Goal: Obtain resource: Download file/media

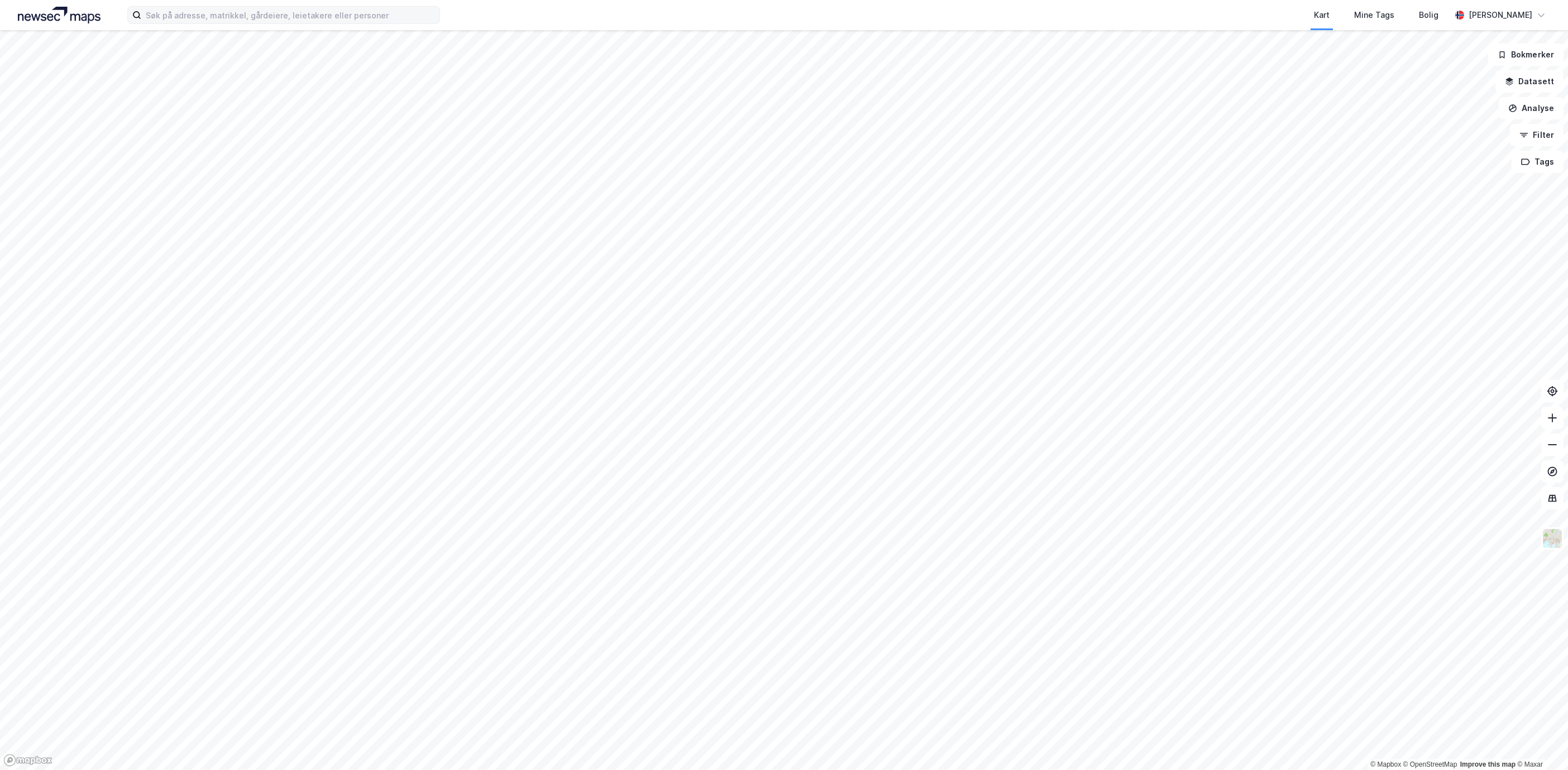
click at [305, 24] on label at bounding box center [283, 16] width 313 height 18
click at [305, 24] on input at bounding box center [290, 15] width 298 height 17
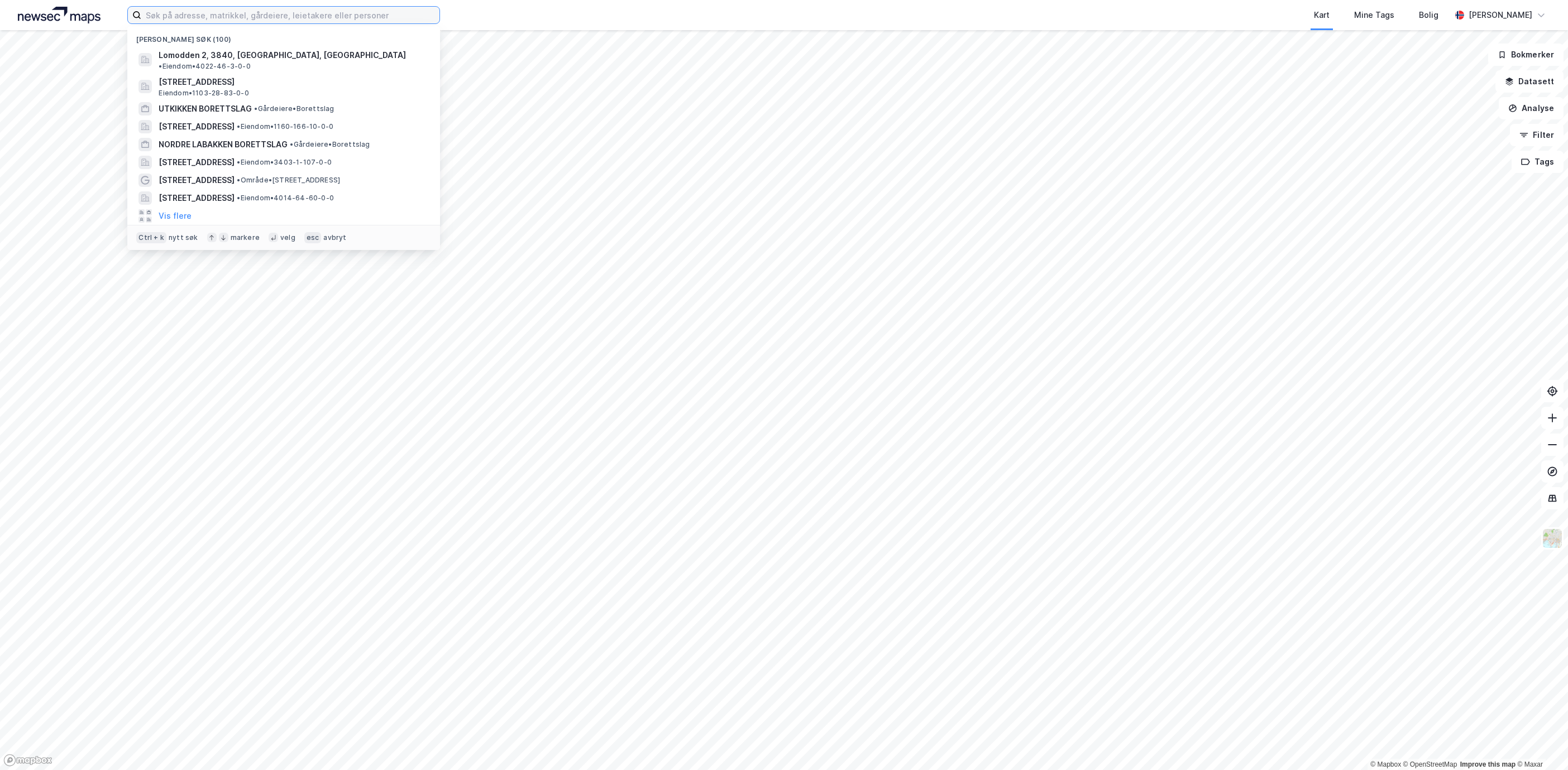
click at [300, 9] on input at bounding box center [290, 15] width 298 height 17
click at [232, 171] on div "[STREET_ADDRESS] • Område • [STREET_ADDRESS]" at bounding box center [283, 180] width 295 height 18
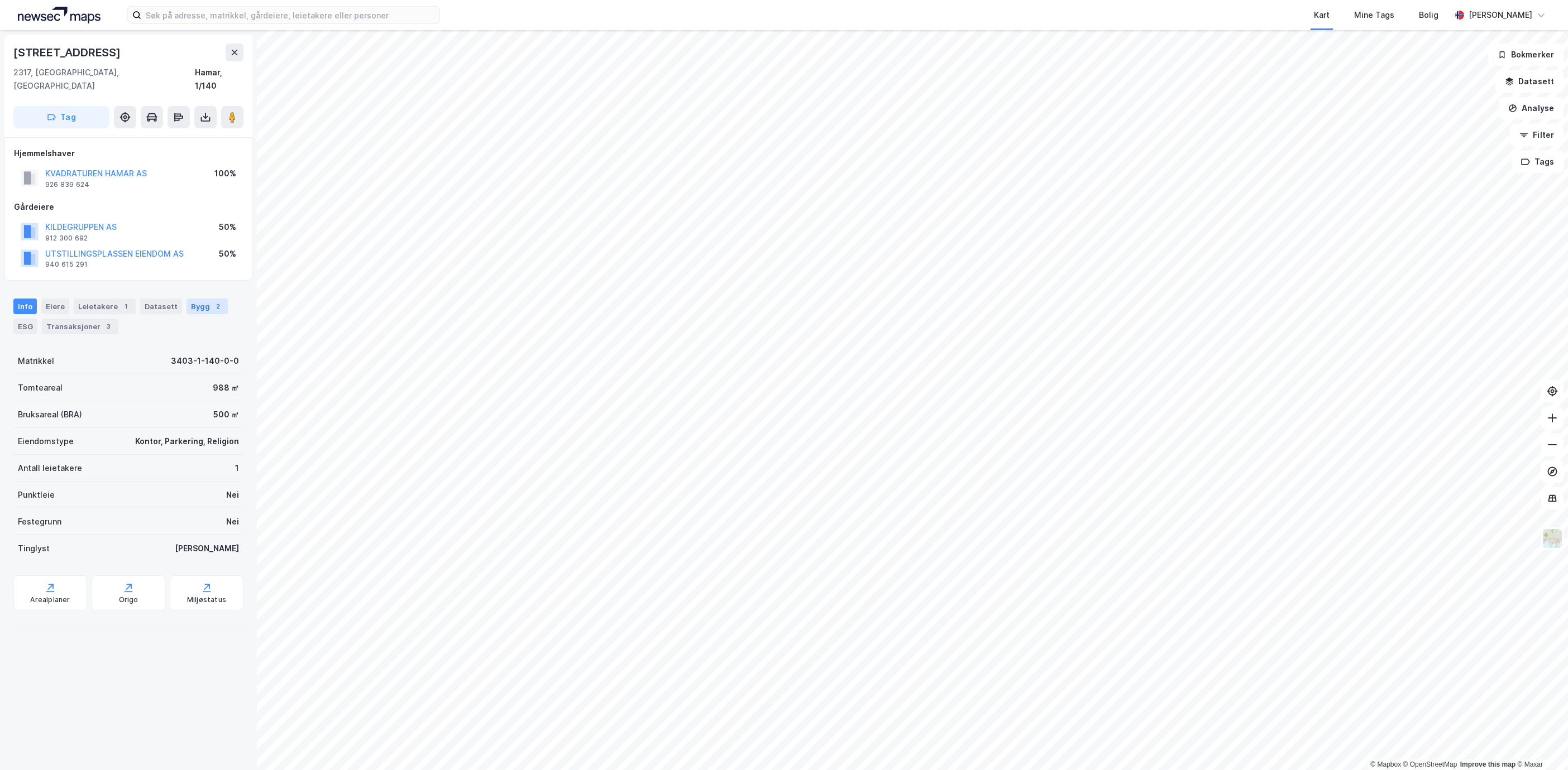
click at [202, 299] on div "Bygg 2" at bounding box center [207, 306] width 42 height 16
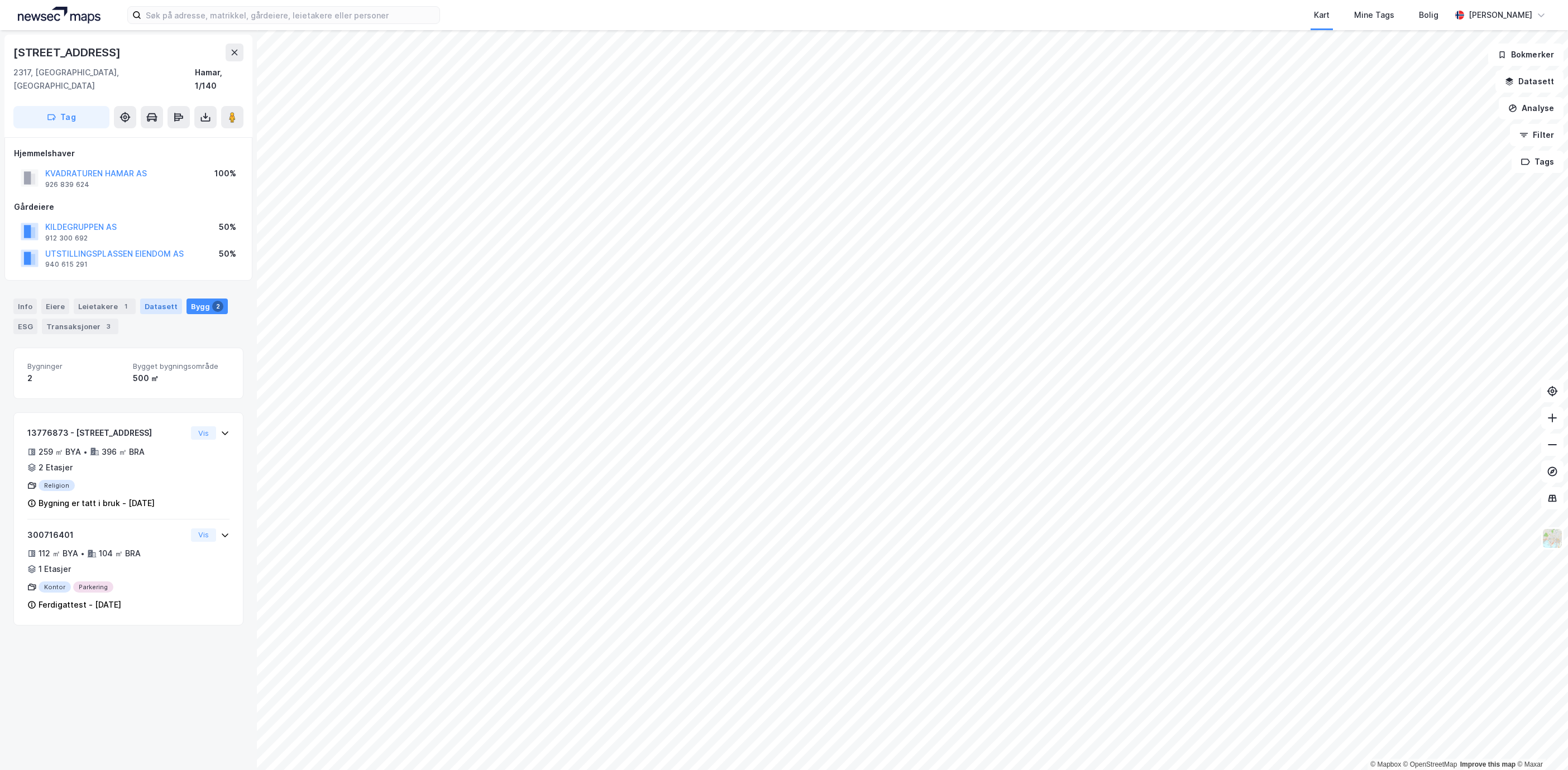
click at [162, 299] on div "Datasett" at bounding box center [161, 306] width 42 height 16
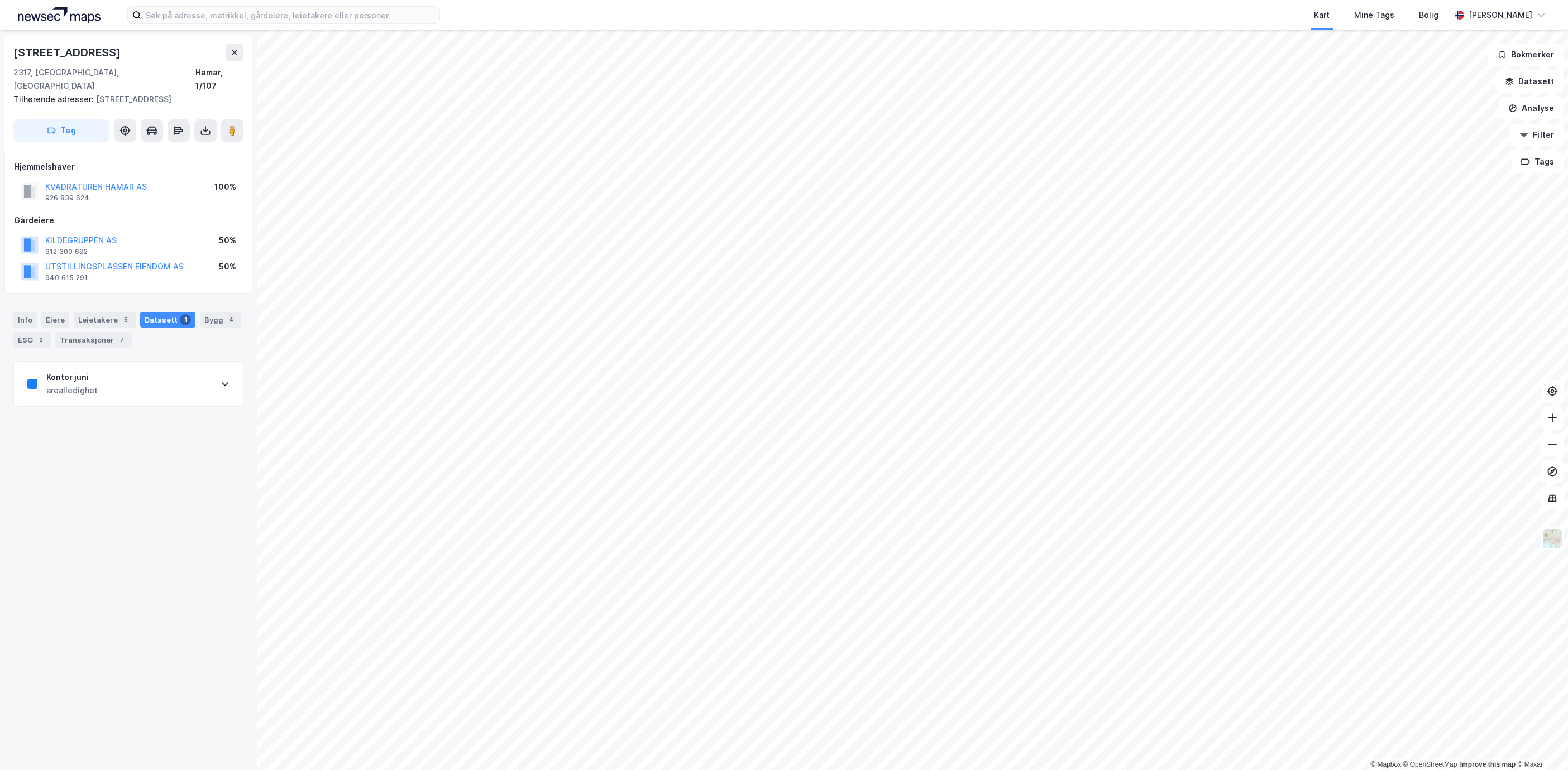
click at [77, 371] on div "Kontor juni" at bounding box center [72, 377] width 51 height 13
click at [198, 372] on div "Kontor juni arealledighet" at bounding box center [128, 384] width 229 height 45
click at [220, 380] on icon at bounding box center [225, 384] width 9 height 9
click at [103, 589] on div "[URL][DOMAIN_NAME]" at bounding box center [65, 594] width 75 height 10
click at [195, 312] on div "Bygg 1" at bounding box center [207, 319] width 42 height 16
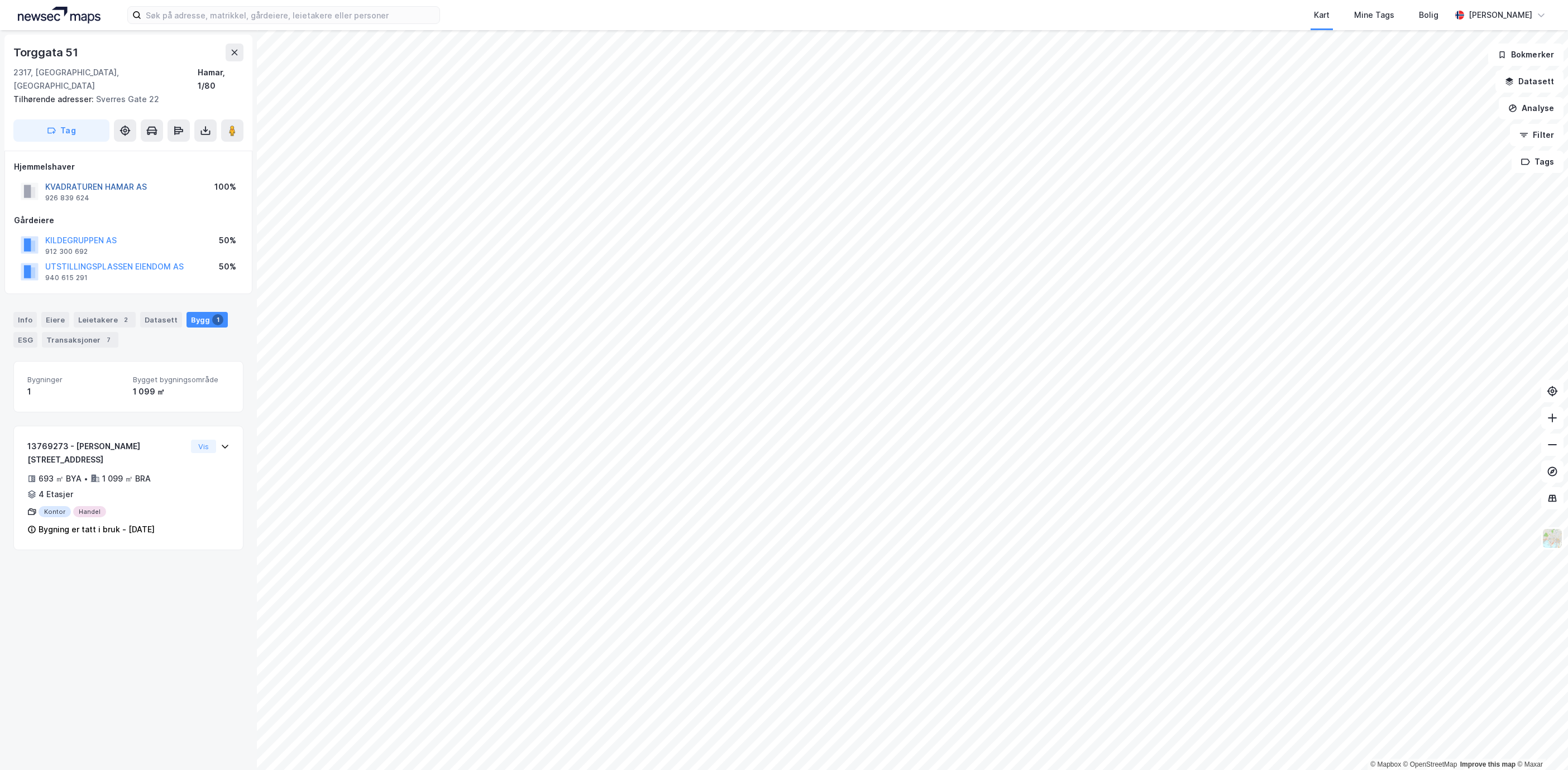
click at [0, 0] on button "KVADRATUREN HAMAR AS" at bounding box center [0, 0] width 0 height 0
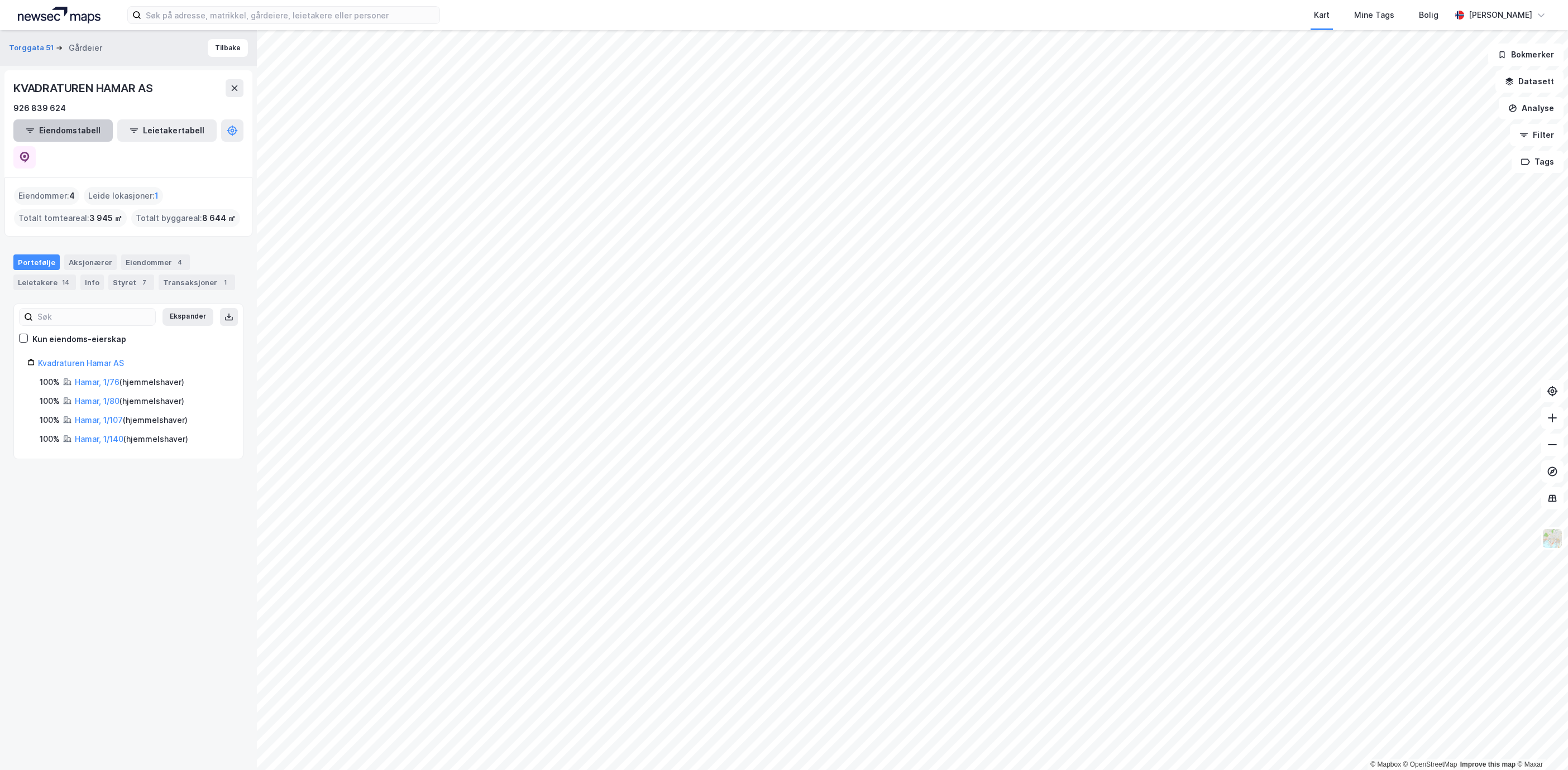
click at [70, 126] on button "Eiendomstabell" at bounding box center [63, 130] width 100 height 22
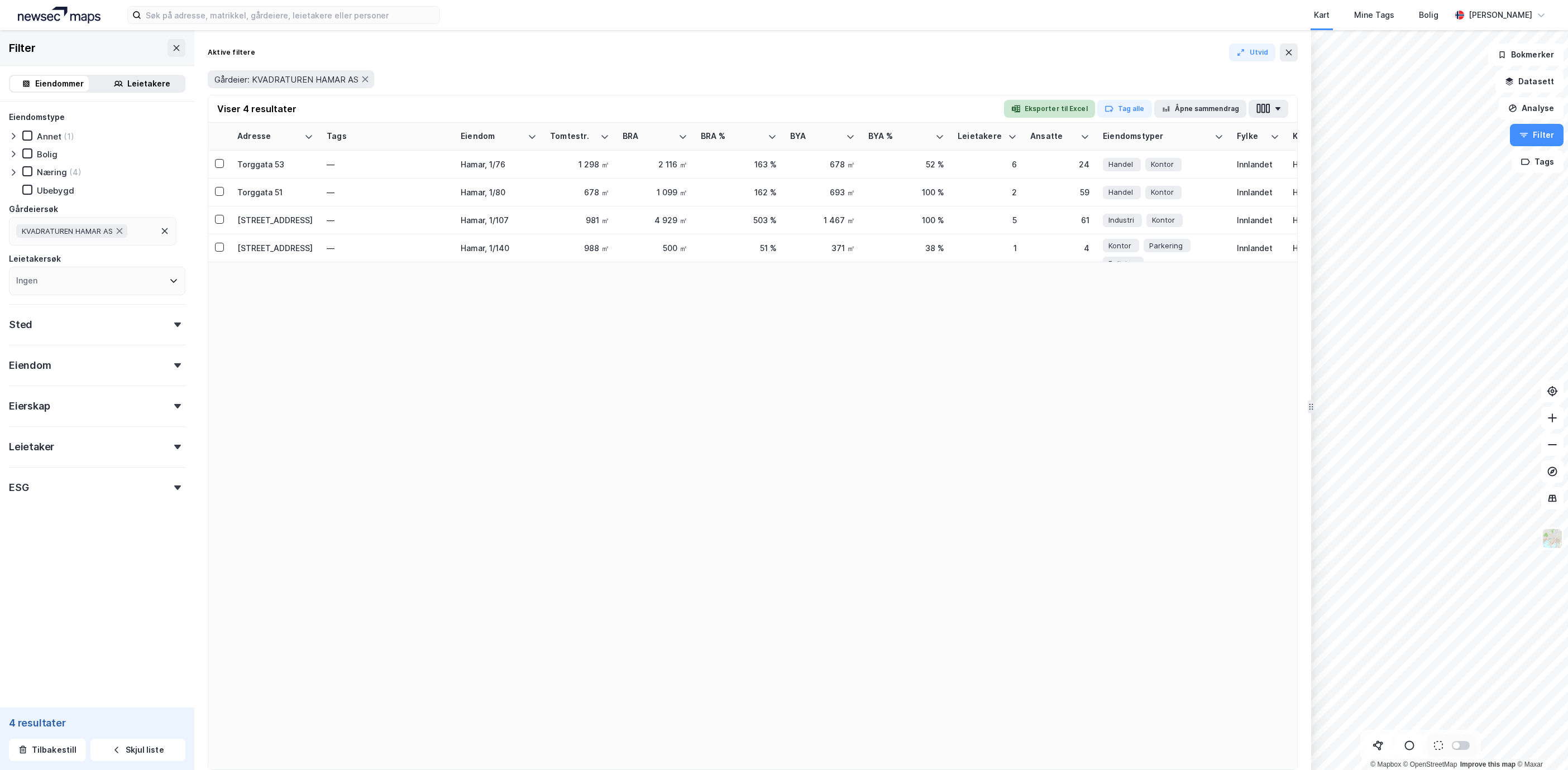
click at [1028, 101] on button "Eksporter til Excel" at bounding box center [1049, 109] width 91 height 18
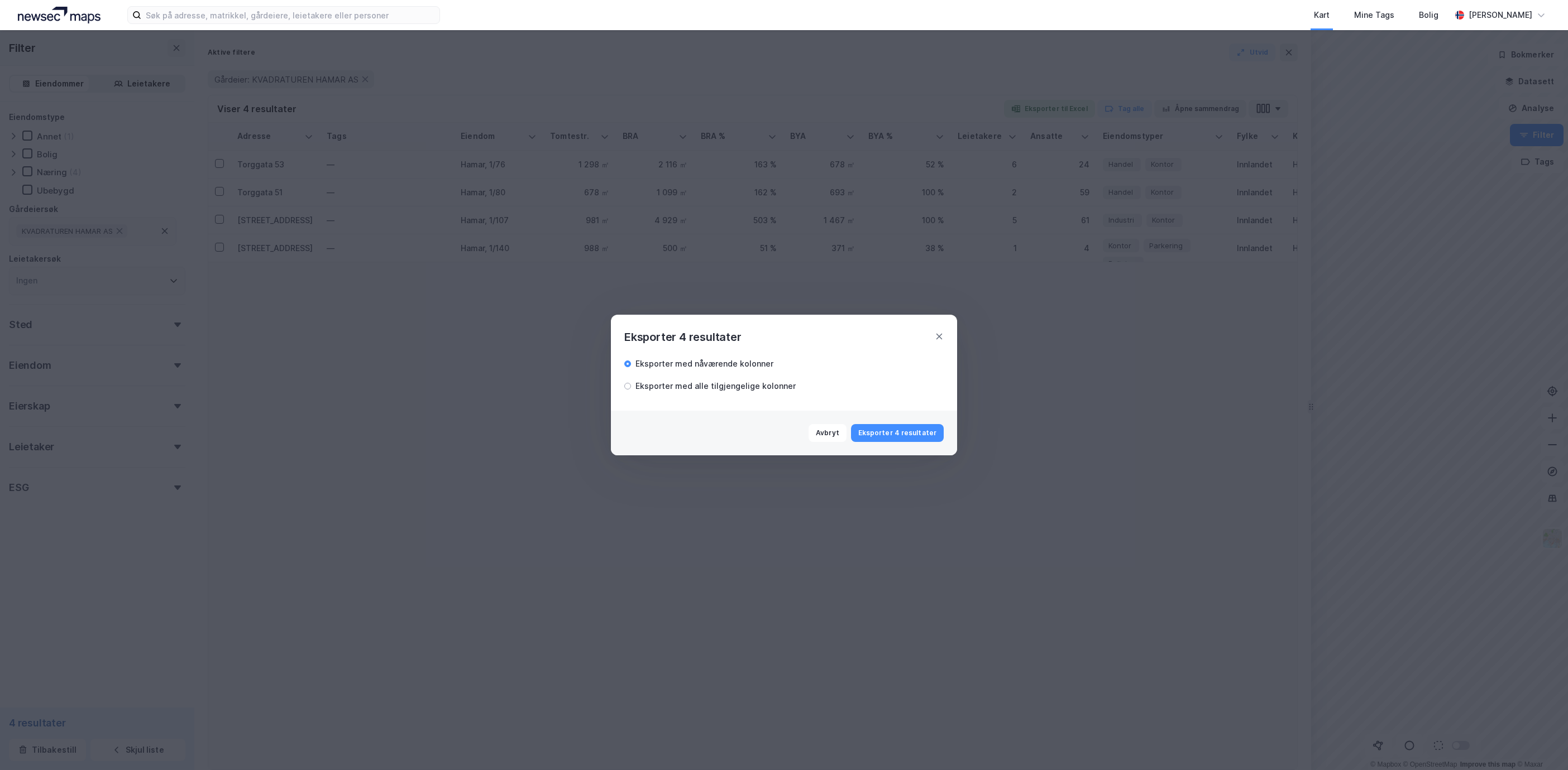
click at [703, 382] on div "Eksporter med alle tilgjengelige kolonner" at bounding box center [715, 386] width 160 height 13
click at [899, 425] on button "Eksporter 4 resultater" at bounding box center [897, 434] width 92 height 18
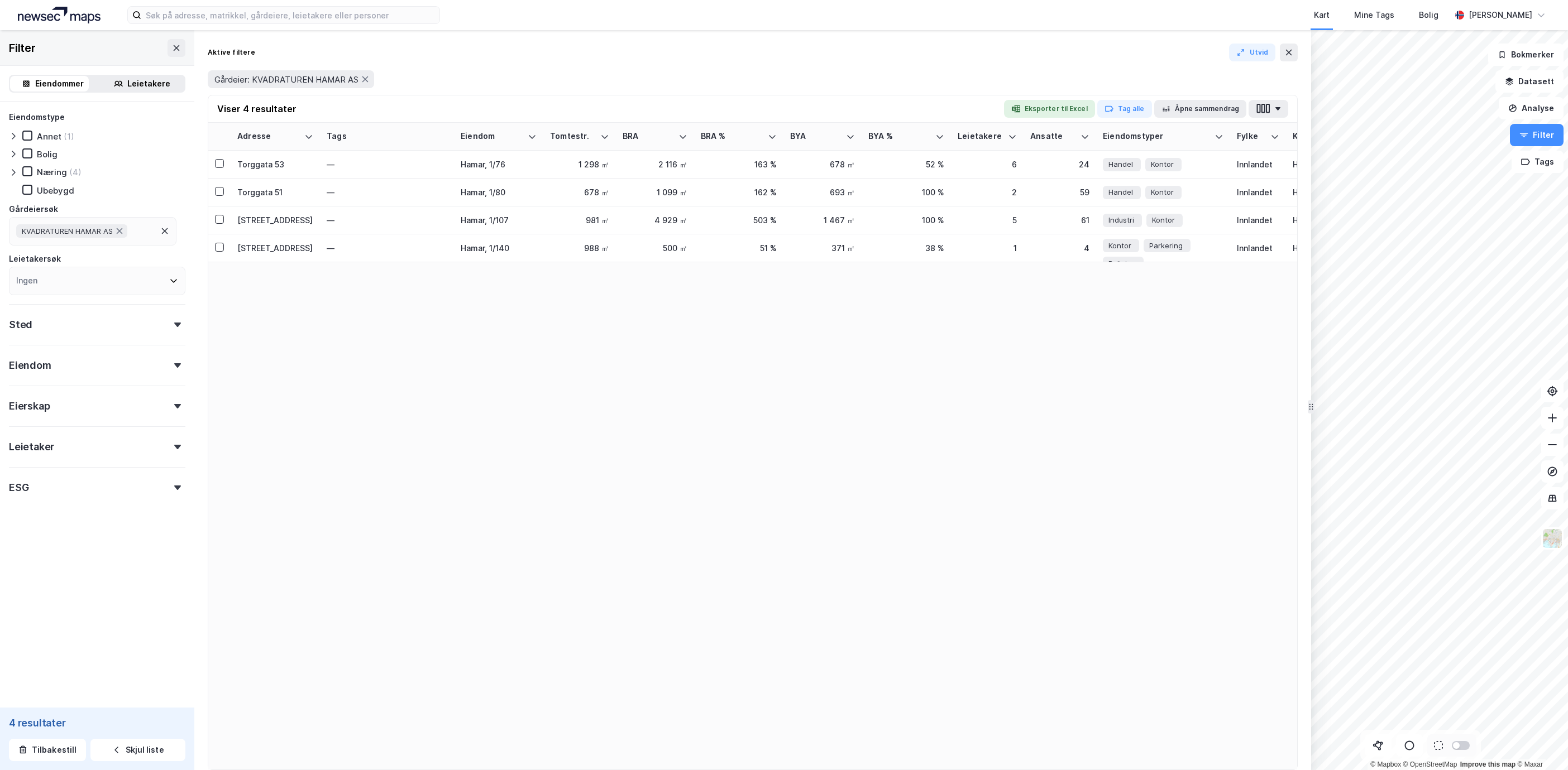
click at [908, 322] on div "Adresse Tags Eiendom Tomtestr. BRA BRA % BYA BYA % Leietakere Ansatte Eiendomst…" at bounding box center [752, 446] width 1089 height 647
